Goal: Transaction & Acquisition: Purchase product/service

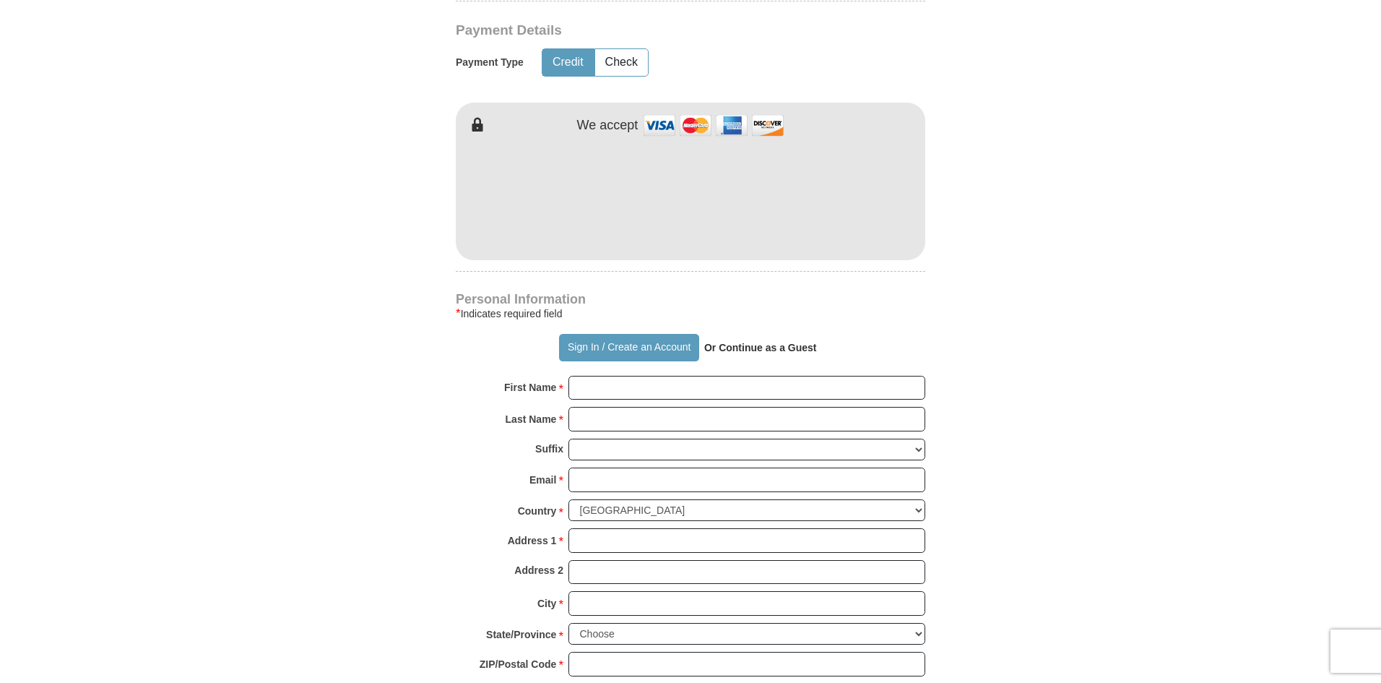
scroll to position [794, 0]
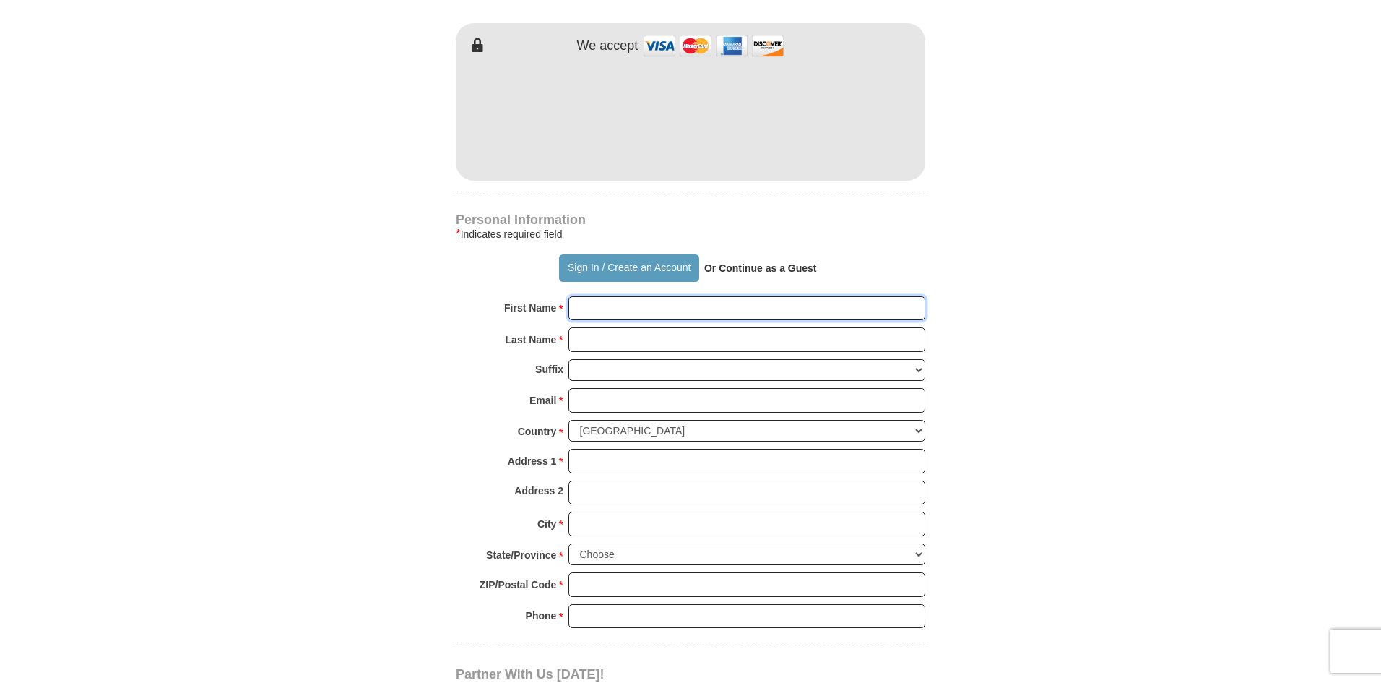
click at [631, 305] on input "First Name *" at bounding box center [746, 308] width 357 height 25
type input "[PERSON_NAME]"
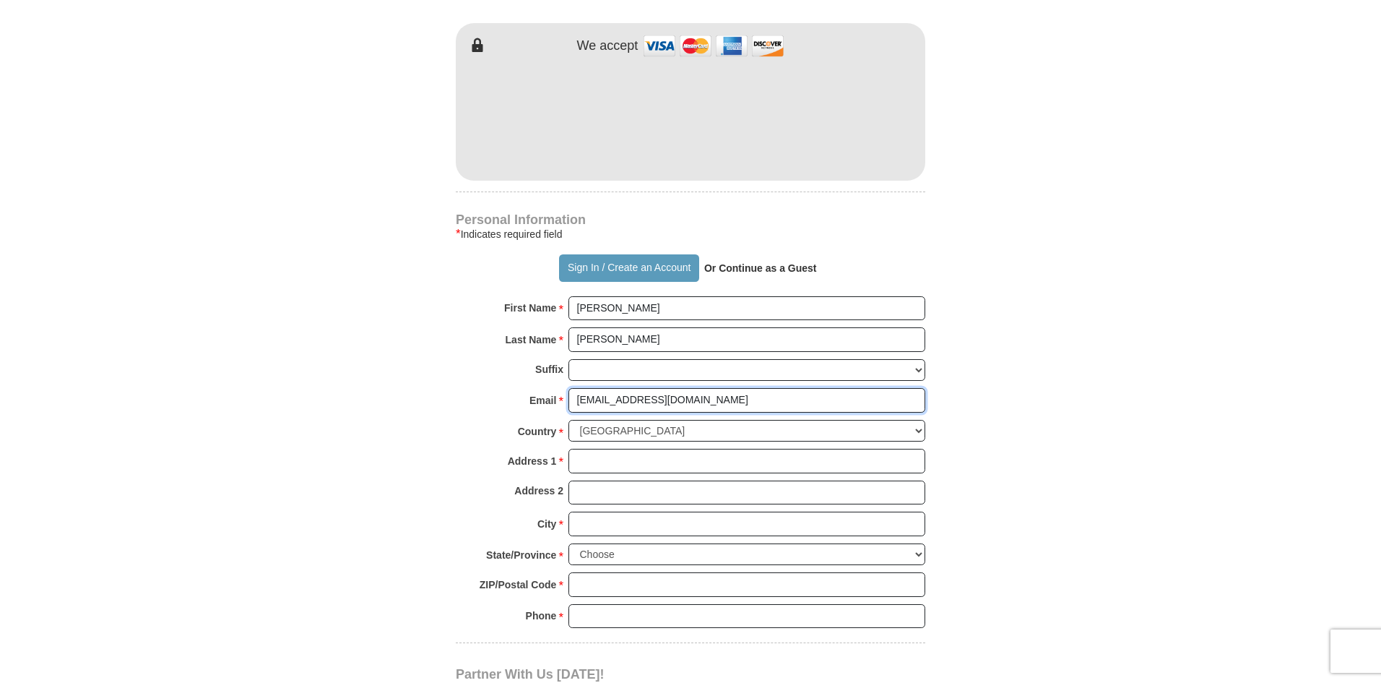
type input "[EMAIL_ADDRESS][DOMAIN_NAME]"
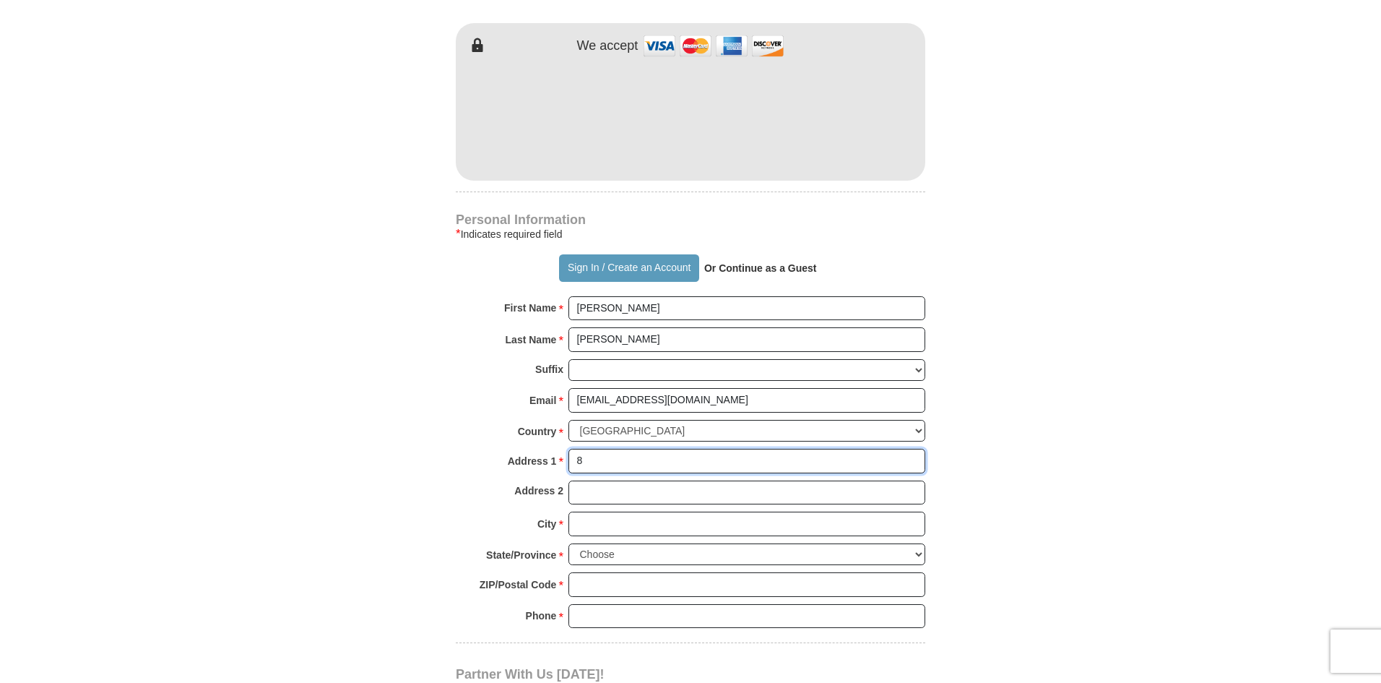
type input "[STREET_ADDRESS][PERSON_NAME]"
type input "[GEOGRAPHIC_DATA]"
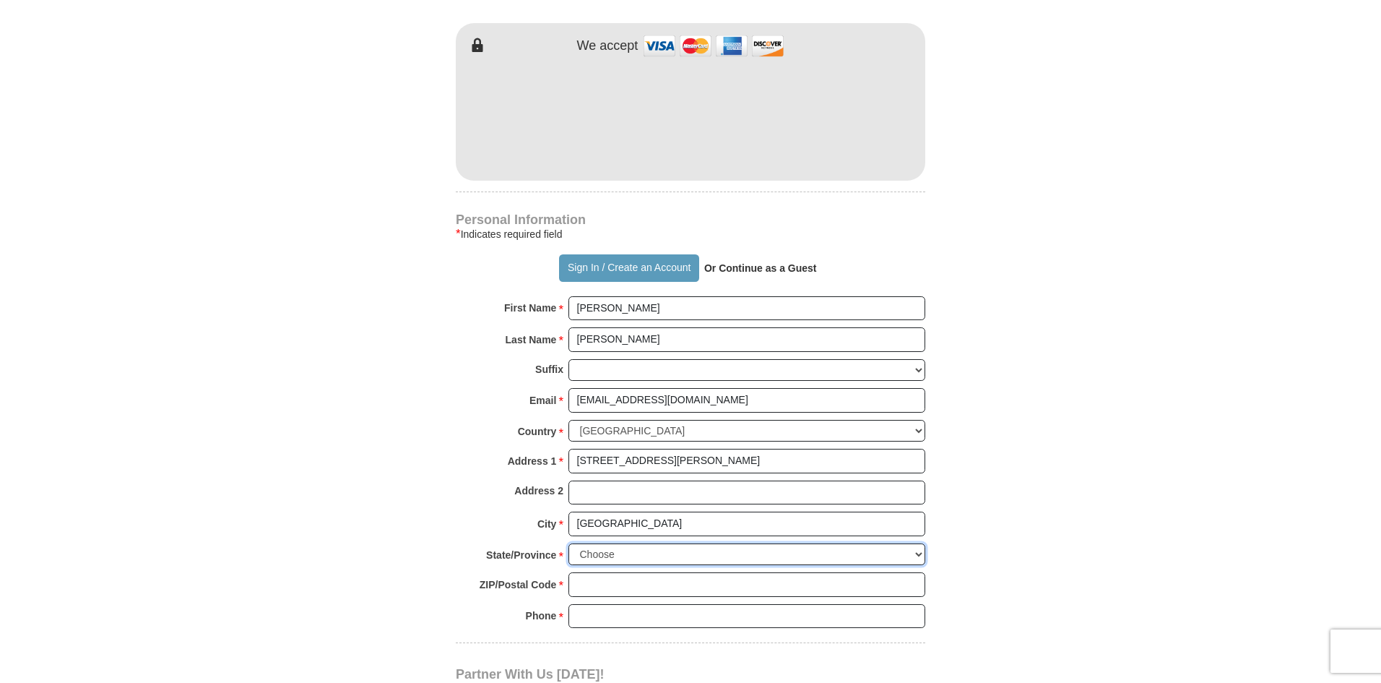
select select "OH"
type input "45039"
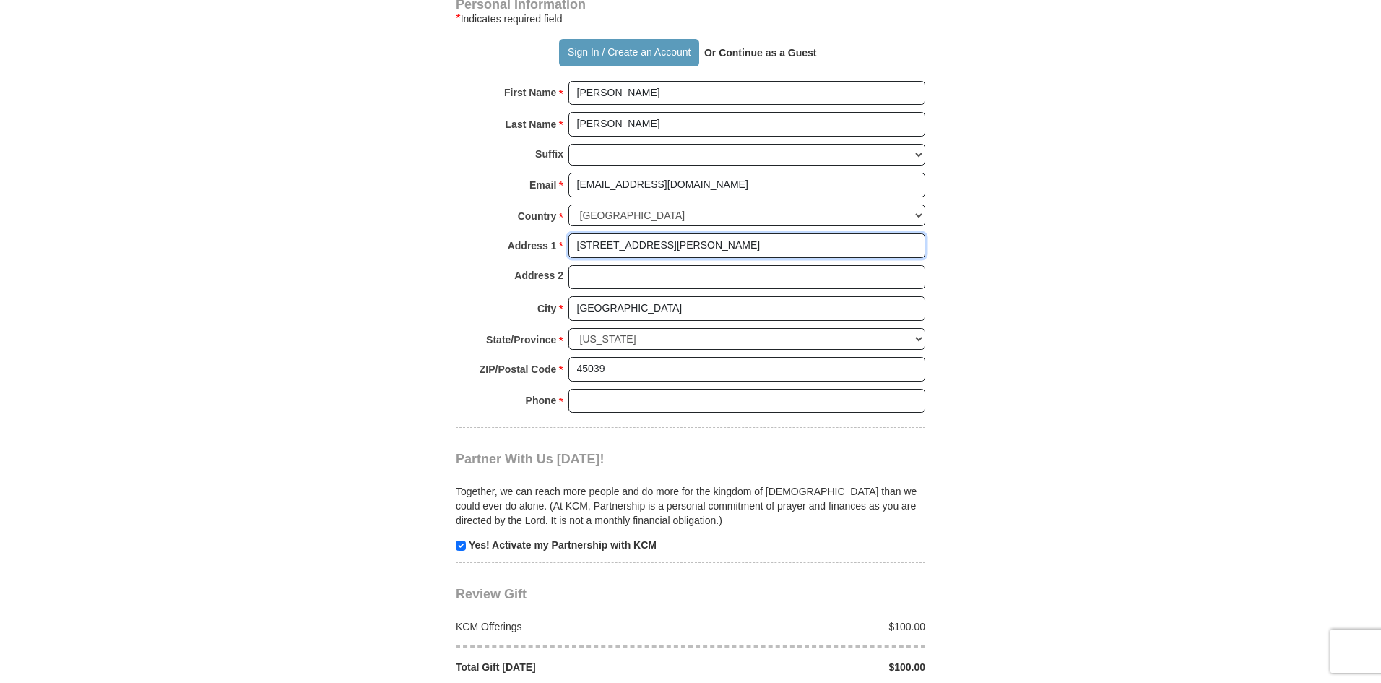
scroll to position [1011, 0]
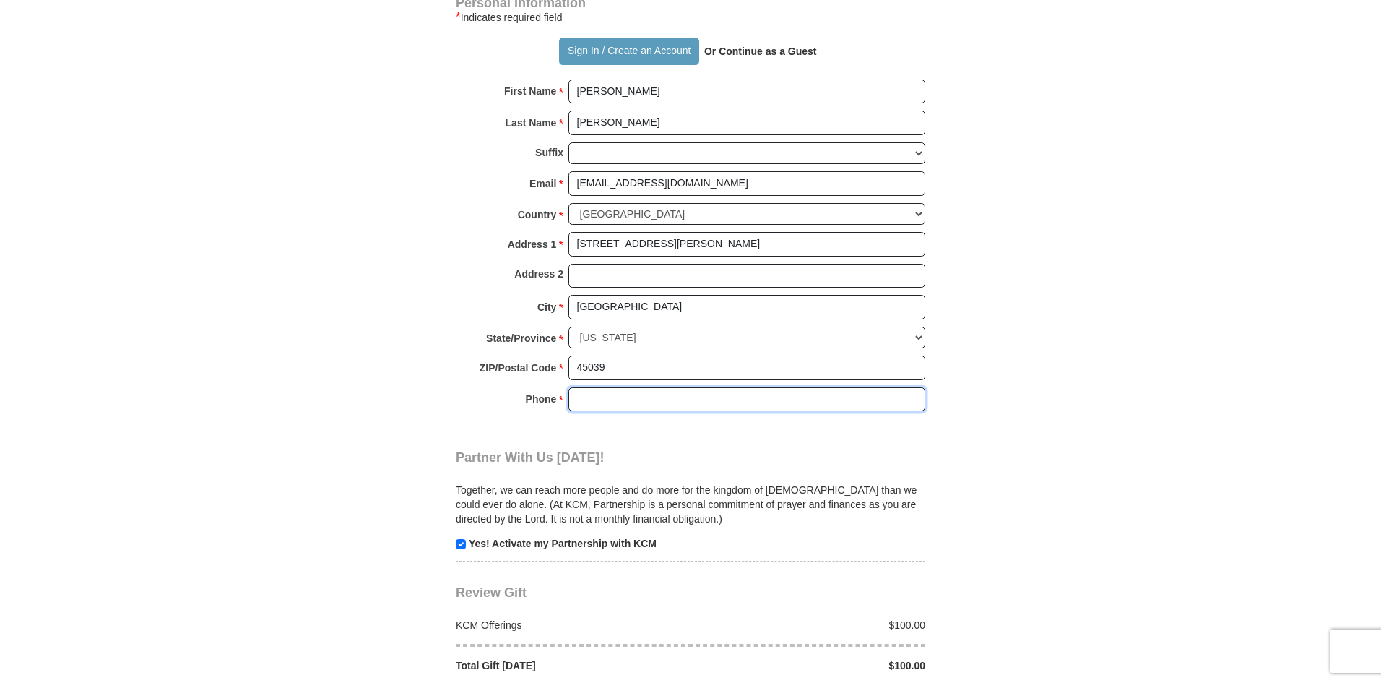
click at [593, 404] on input "Phone * *" at bounding box center [746, 399] width 357 height 25
type input "5132000104"
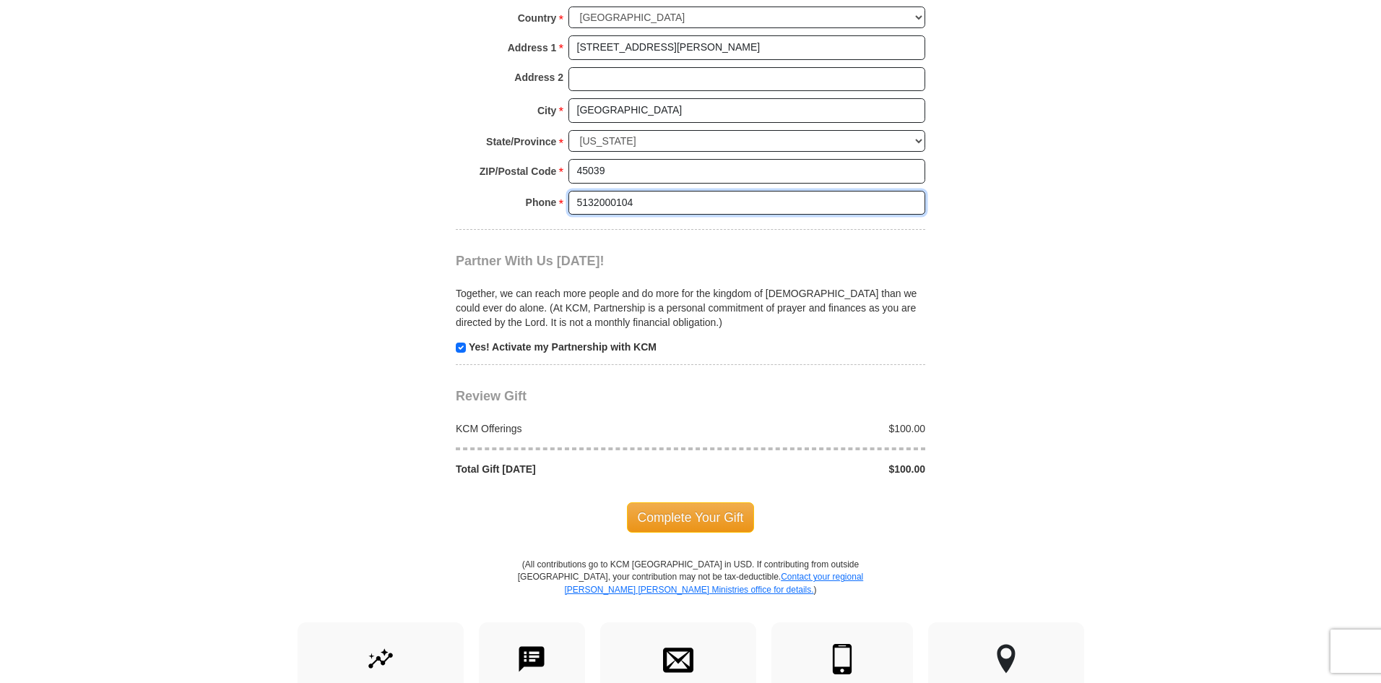
scroll to position [1228, 0]
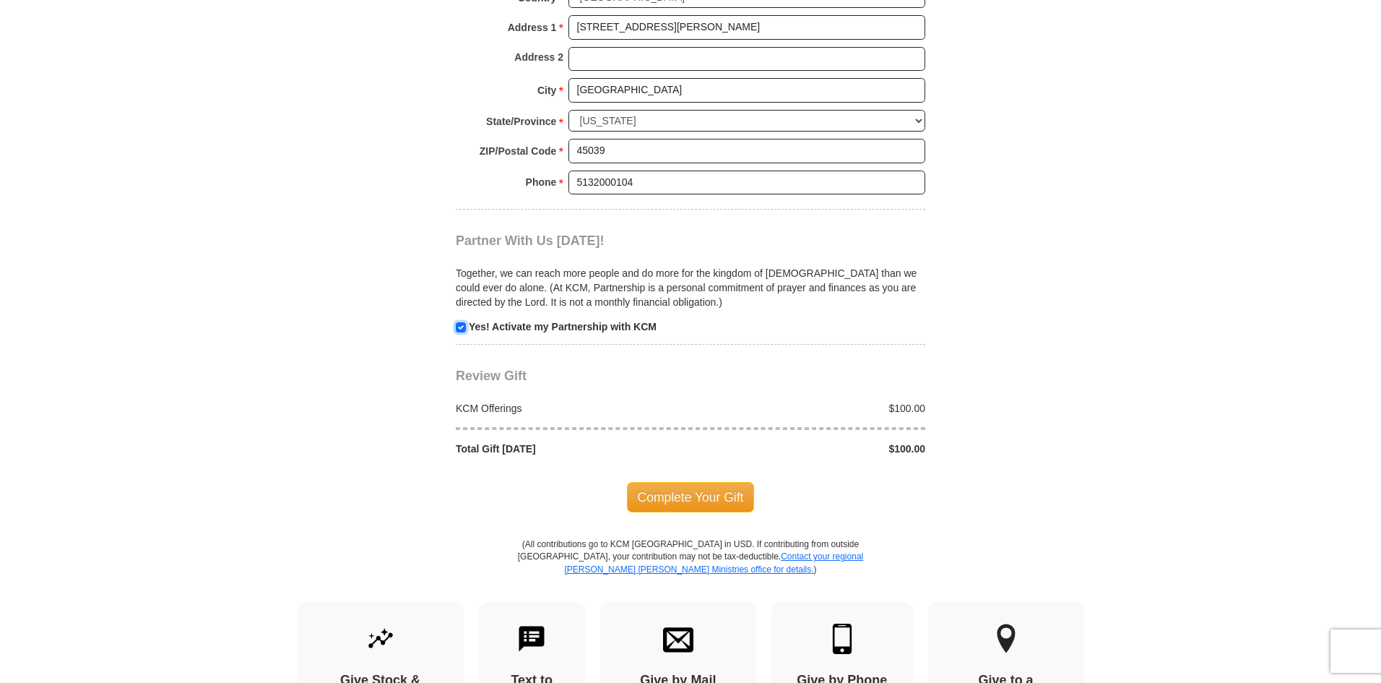
click at [462, 326] on input "checkbox" at bounding box center [461, 327] width 10 height 10
checkbox input "false"
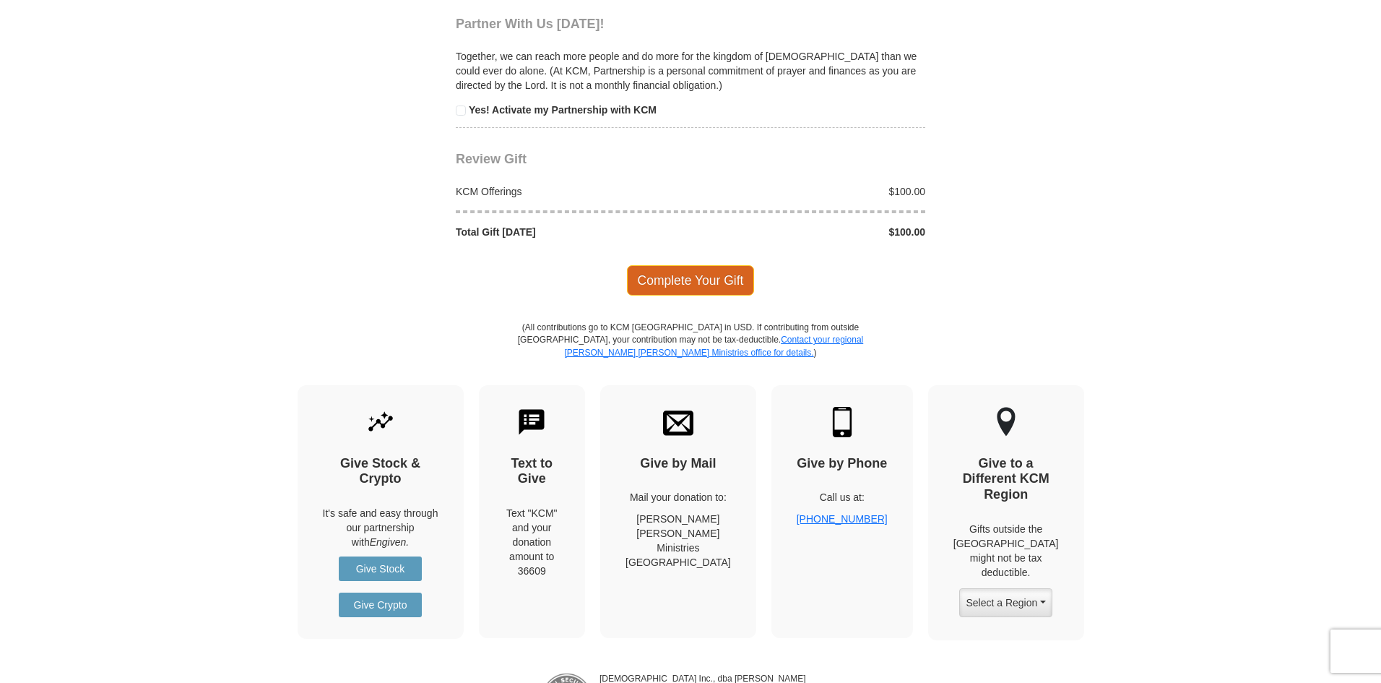
click at [649, 275] on span "Complete Your Gift" at bounding box center [691, 280] width 128 height 30
